Goal: Task Accomplishment & Management: Manage account settings

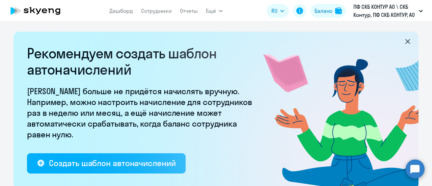
select select "10"
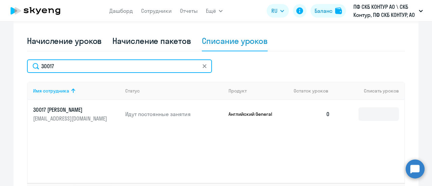
drag, startPoint x: 0, startPoint y: 0, endPoint x: 74, endPoint y: 67, distance: 99.9
click at [74, 67] on input "30017" at bounding box center [119, 66] width 185 height 14
drag, startPoint x: 74, startPoint y: 67, endPoint x: 0, endPoint y: 68, distance: 74.3
click at [0, 71] on ng-component "Рекомендуем создать шаблон автоначислений Уроки больше не придётся начислять вр…" at bounding box center [216, 16] width 432 height 394
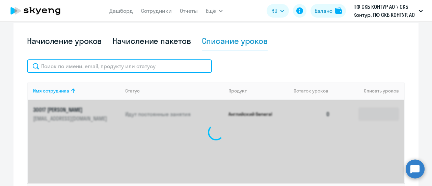
paste input "23565"
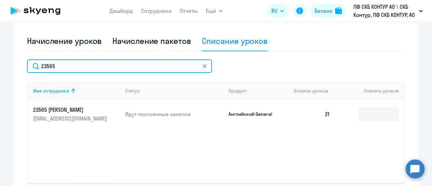
type input "23565"
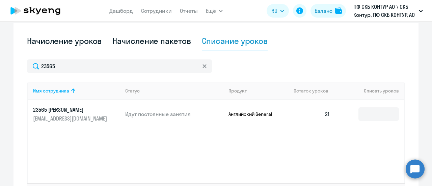
click at [322, 140] on div "Имя сотрудника Статус Продукт Остаток уроков Списать уроков 23565 Сурикова Ольг…" at bounding box center [216, 132] width 378 height 101
click at [364, 114] on input at bounding box center [378, 114] width 41 height 14
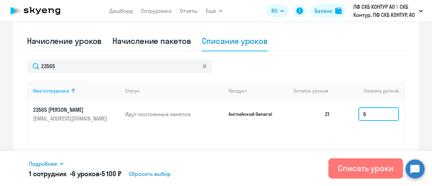
type input "6"
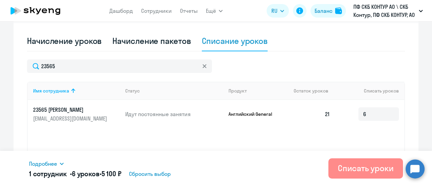
click at [350, 167] on div "Списать уроки" at bounding box center [366, 168] width 56 height 11
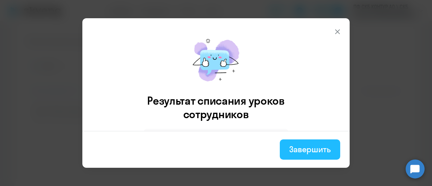
click at [313, 146] on div "Завершить" at bounding box center [310, 149] width 42 height 11
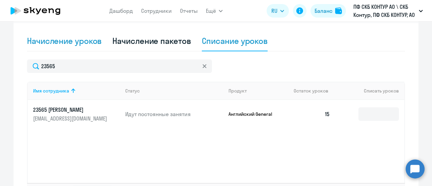
click at [74, 43] on div "Начисление уроков" at bounding box center [64, 40] width 75 height 11
select select "10"
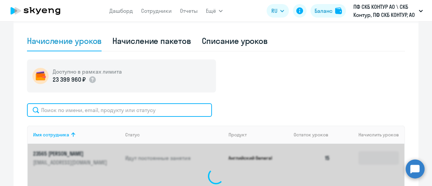
click at [47, 112] on input "text" at bounding box center [119, 110] width 185 height 14
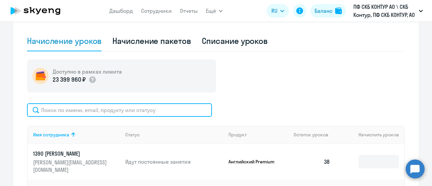
paste input "46140"
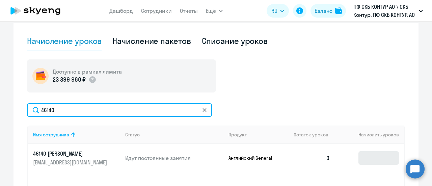
type input "46140"
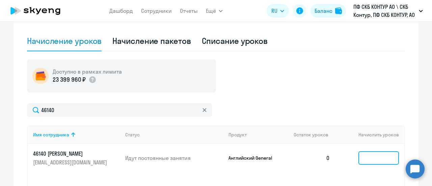
click at [370, 156] on input at bounding box center [378, 158] width 41 height 14
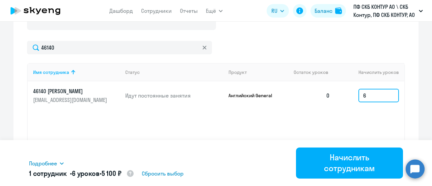
scroll to position [280, 0]
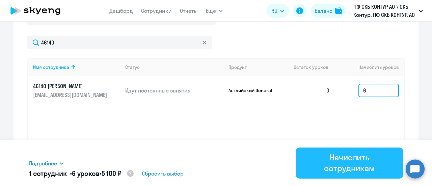
type input "6"
click at [339, 160] on div "Начислить сотрудникам" at bounding box center [349, 163] width 88 height 22
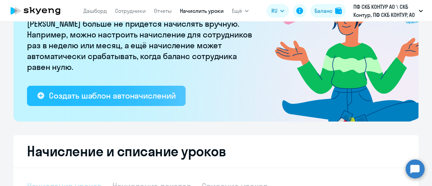
select select "10"
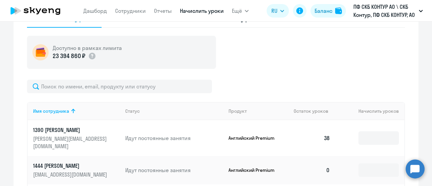
scroll to position [203, 0]
